Goal: Information Seeking & Learning: Find specific page/section

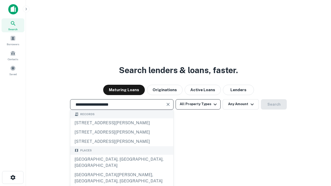
click at [121, 170] on div "[GEOGRAPHIC_DATA], [GEOGRAPHIC_DATA], [GEOGRAPHIC_DATA]" at bounding box center [121, 163] width 103 height 16
click at [198, 104] on button "All Property Types" at bounding box center [197, 104] width 45 height 10
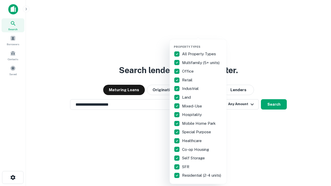
type input "**********"
click at [202, 43] on button "button" at bounding box center [202, 43] width 57 height 0
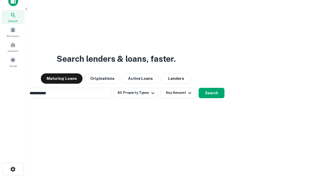
scroll to position [37, 146]
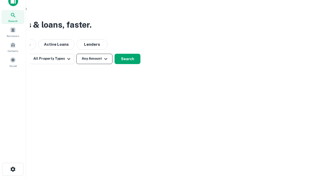
click at [94, 59] on button "Any Amount" at bounding box center [94, 59] width 36 height 10
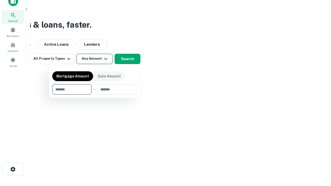
type input "*******"
click at [94, 95] on button "button" at bounding box center [94, 95] width 84 height 0
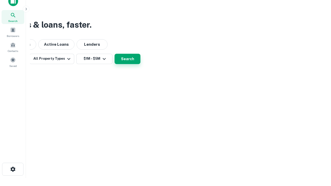
click at [140, 64] on button "Search" at bounding box center [127, 59] width 26 height 10
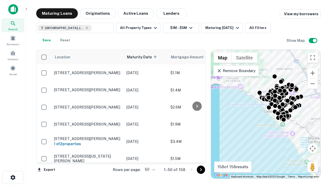
click at [149, 169] on body "Search Borrowers Contacts Saved Maturing Loans Originations Active Loans Lender…" at bounding box center [165, 93] width 331 height 186
click at [149, 157] on li "25" at bounding box center [149, 156] width 15 height 9
